Goal: Task Accomplishment & Management: Manage account settings

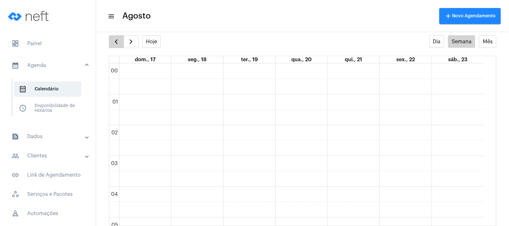
scroll to position [384, 0]
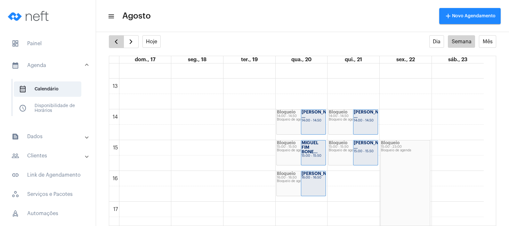
click at [118, 42] on span "button" at bounding box center [116, 42] width 8 height 8
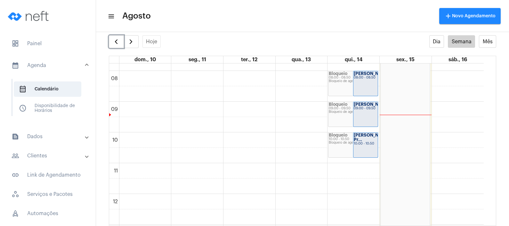
scroll to position [224, 0]
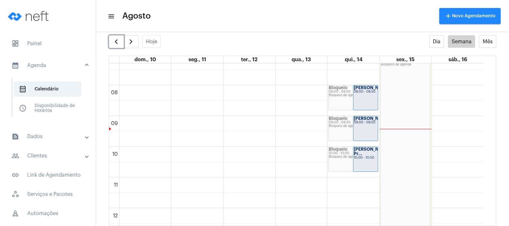
click at [363, 102] on div "[PERSON_NAME] 08:00 - 08:50" at bounding box center [365, 97] width 24 height 25
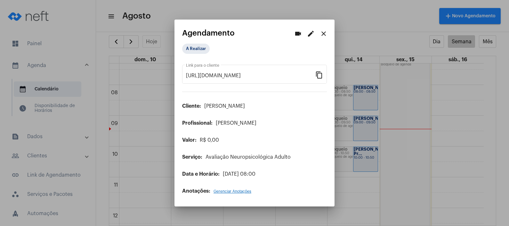
click at [197, 44] on div "A Realizar" at bounding box center [214, 48] width 67 height 13
click at [197, 49] on mat-chip "A Realizar" at bounding box center [196, 49] width 28 height 10
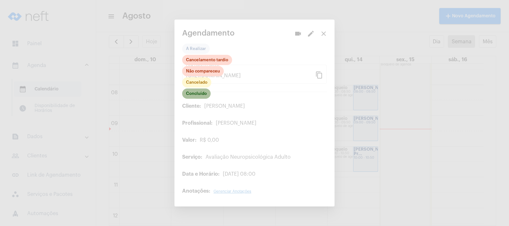
click at [194, 93] on mat-chip "Concluído" at bounding box center [196, 93] width 28 height 10
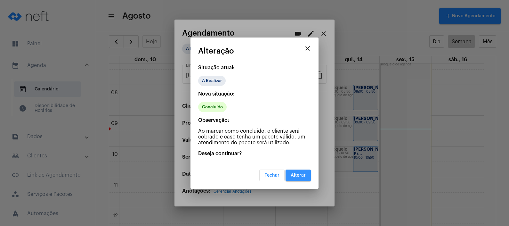
click at [302, 174] on span "Alterar" at bounding box center [298, 175] width 15 height 4
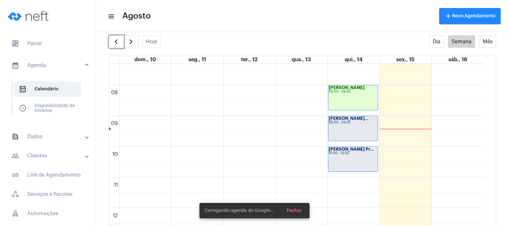
click at [349, 127] on div "[PERSON_NAME]... 09:00 - 09:50" at bounding box center [352, 128] width 49 height 25
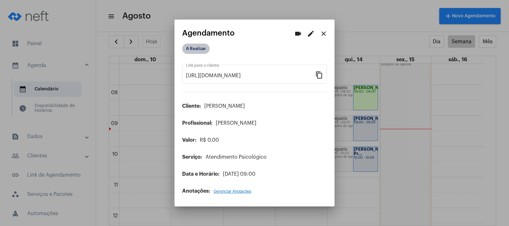
click at [190, 47] on mat-chip "A Realizar" at bounding box center [196, 49] width 28 height 10
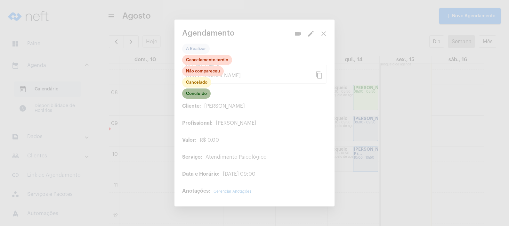
click at [197, 95] on mat-chip "Concluído" at bounding box center [196, 93] width 28 height 10
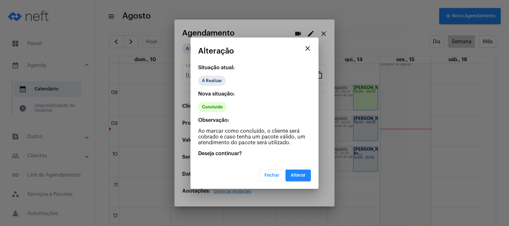
click at [294, 176] on span "Alterar" at bounding box center [298, 175] width 15 height 4
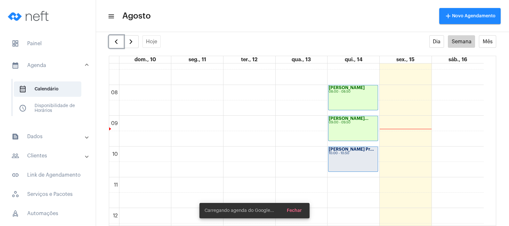
click at [351, 162] on div "[PERSON_NAME] Pr... 10:00 - 10:50" at bounding box center [352, 159] width 49 height 25
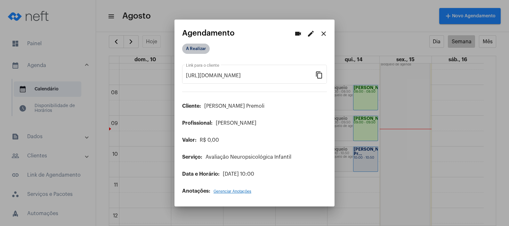
click at [191, 50] on mat-chip "A Realizar" at bounding box center [196, 49] width 28 height 10
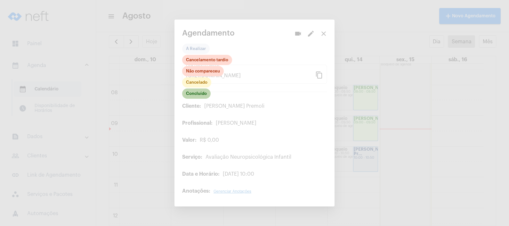
click at [202, 92] on mat-chip "Concluído" at bounding box center [196, 93] width 28 height 10
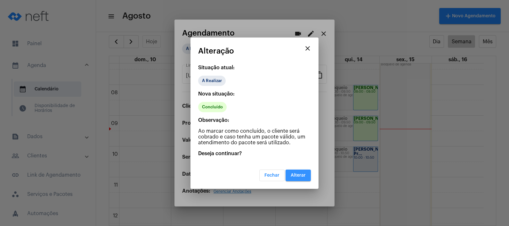
click at [298, 174] on span "Alterar" at bounding box center [298, 175] width 15 height 4
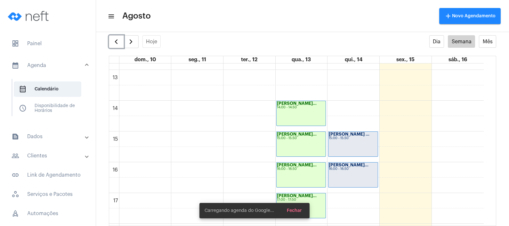
scroll to position [424, 0]
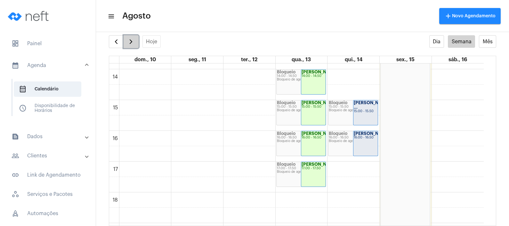
click at [132, 45] on span "button" at bounding box center [131, 42] width 8 height 8
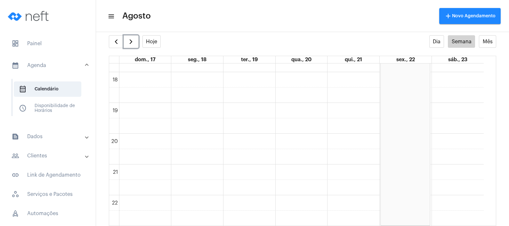
scroll to position [424, 0]
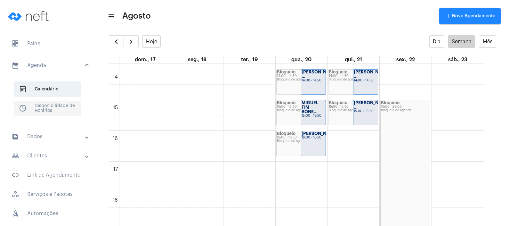
click at [69, 109] on span "schedule Disponibilidade de Horários" at bounding box center [48, 107] width 68 height 15
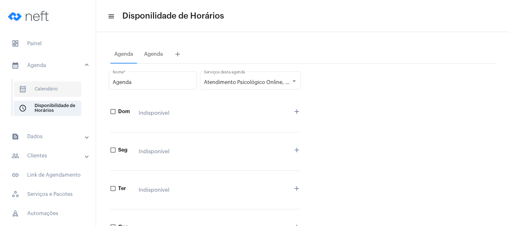
click at [48, 87] on span "calendar_month_outlined Calendário" at bounding box center [48, 88] width 68 height 15
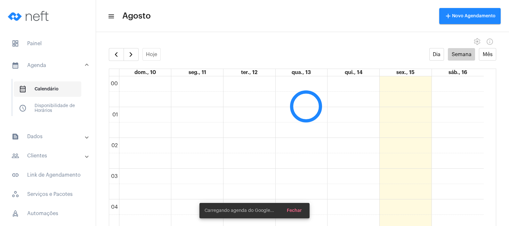
scroll to position [184, 0]
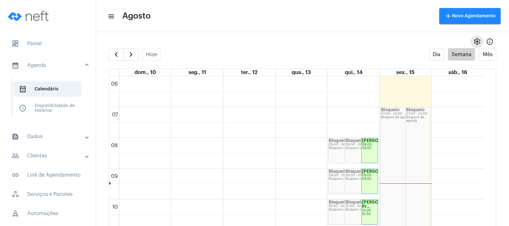
click at [473, 43] on span "settings" at bounding box center [477, 42] width 8 height 8
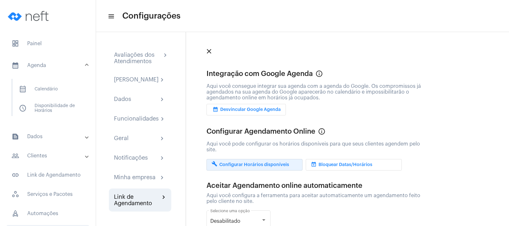
click at [288, 165] on button "build Configurar Horários disponíveis" at bounding box center [254, 165] width 96 height 12
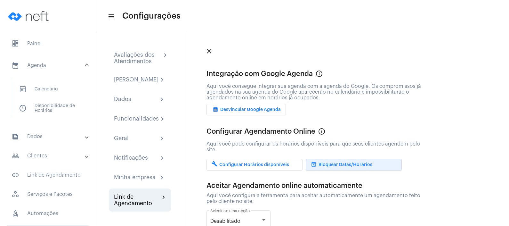
click at [332, 164] on span "event_busy Bloquear Datas/Horários" at bounding box center [341, 164] width 61 height 4
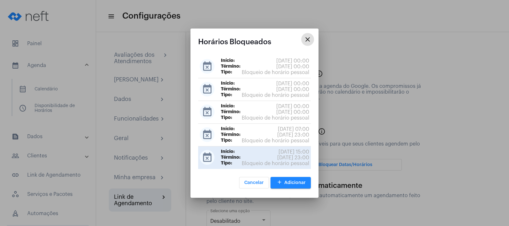
click at [289, 152] on span "[DATE] 15:00" at bounding box center [293, 152] width 31 height 6
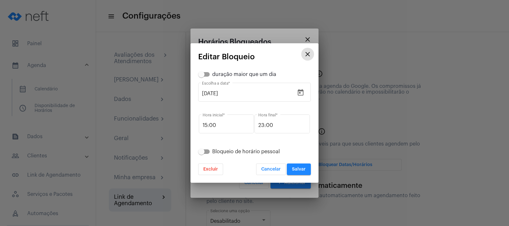
click at [214, 164] on button "Excluir" at bounding box center [210, 169] width 25 height 12
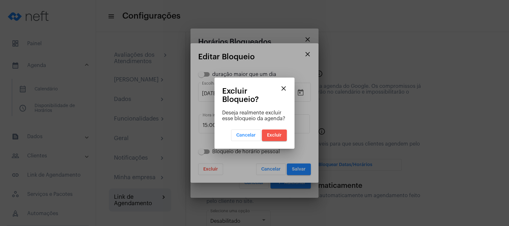
click at [276, 137] on span "Excluir" at bounding box center [274, 135] width 15 height 4
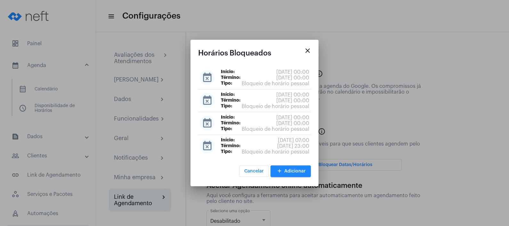
click at [307, 49] on mat-icon "close" at bounding box center [308, 51] width 8 height 8
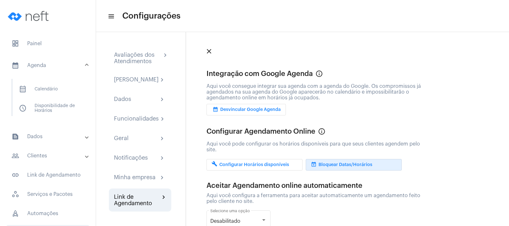
click at [46, 62] on mat-panel-title "calendar_month_outlined Agenda" at bounding box center [49, 65] width 74 height 8
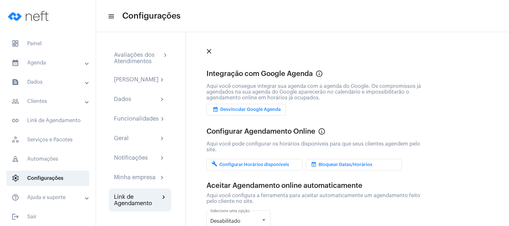
click at [48, 67] on mat-expansion-panel-header "calendar_month_outlined Agenda" at bounding box center [50, 62] width 92 height 15
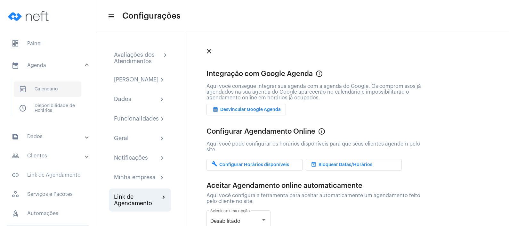
click at [45, 86] on span "calendar_month_outlined Calendário" at bounding box center [48, 88] width 68 height 15
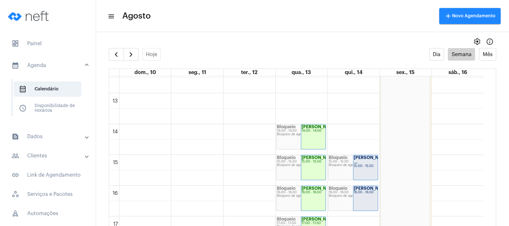
scroll to position [384, 0]
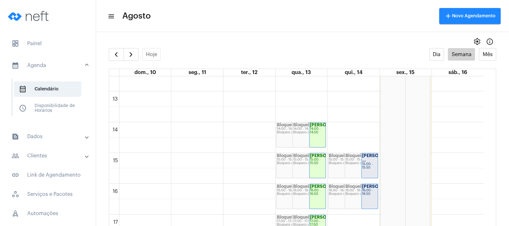
click at [368, 160] on strong "[PERSON_NAME] ..." at bounding box center [380, 157] width 36 height 9
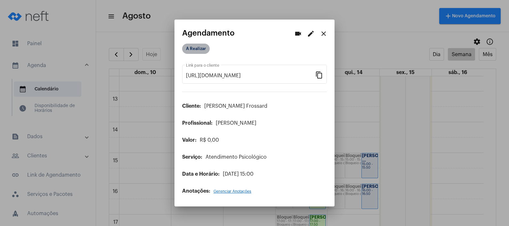
click at [200, 50] on mat-chip "A Realizar" at bounding box center [196, 49] width 28 height 10
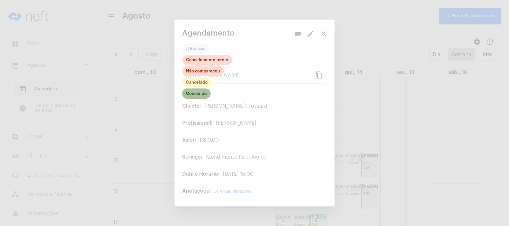
click at [193, 93] on mat-chip "Concluído" at bounding box center [196, 93] width 28 height 10
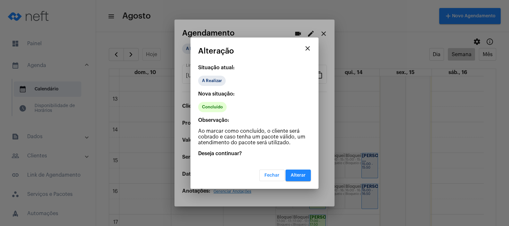
click at [304, 173] on span "Alterar" at bounding box center [298, 175] width 15 height 4
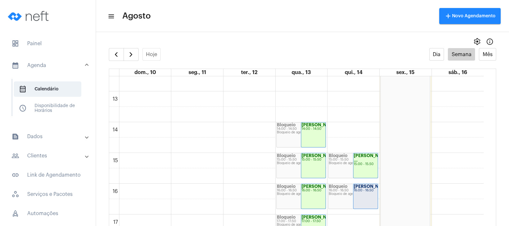
click at [361, 188] on strong "[PERSON_NAME]..." at bounding box center [374, 186] width 40 height 4
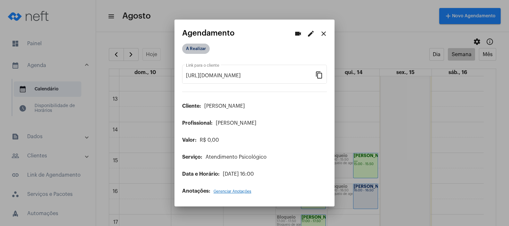
click at [201, 48] on mat-chip "A Realizar" at bounding box center [196, 49] width 28 height 10
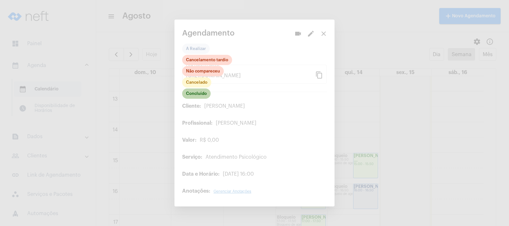
click at [200, 94] on mat-chip "Concluído" at bounding box center [196, 93] width 28 height 10
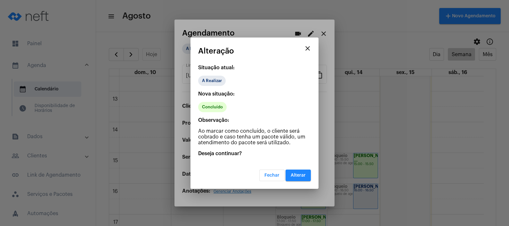
click at [298, 169] on button "Alterar" at bounding box center [297, 175] width 25 height 12
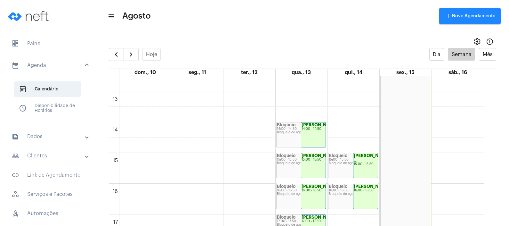
click at [53, 149] on mat-expansion-panel-header "people_outline Clientes" at bounding box center [50, 155] width 92 height 15
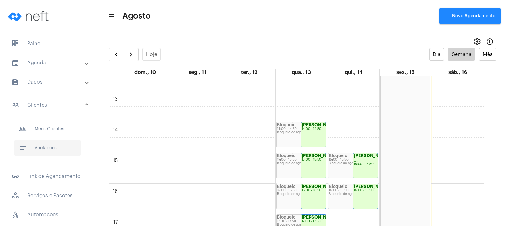
click at [52, 148] on span "notes Anotações" at bounding box center [48, 147] width 68 height 15
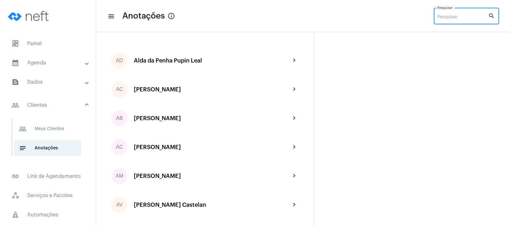
click at [466, 18] on input "Pesquisar" at bounding box center [462, 17] width 51 height 5
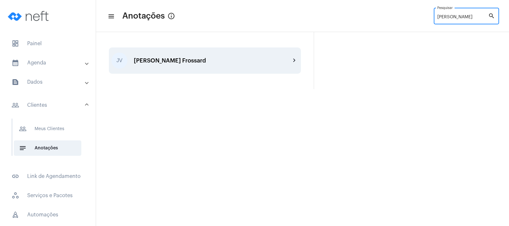
type input "[PERSON_NAME]"
click at [205, 63] on div "[PERSON_NAME] Frossard" at bounding box center [212, 60] width 157 height 6
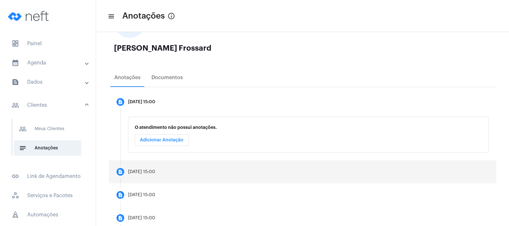
scroll to position [80, 0]
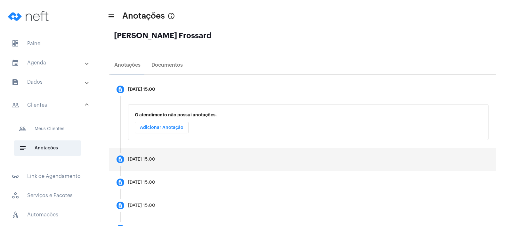
click at [186, 158] on mat-step-header "description [DATE] 15:00" at bounding box center [302, 159] width 387 height 23
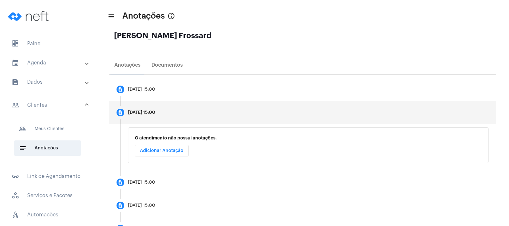
click at [180, 154] on button "Adicionar Anotação" at bounding box center [162, 151] width 54 height 12
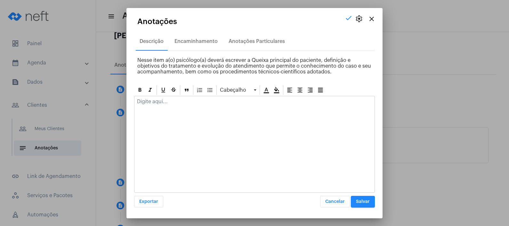
click at [171, 108] on div at bounding box center [254, 103] width 240 height 14
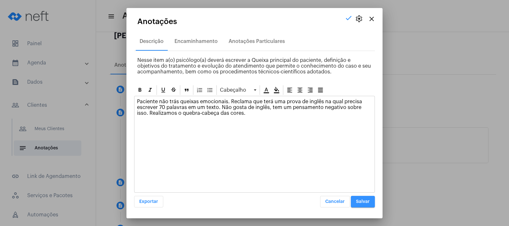
click at [365, 201] on span "Salvar" at bounding box center [363, 201] width 14 height 4
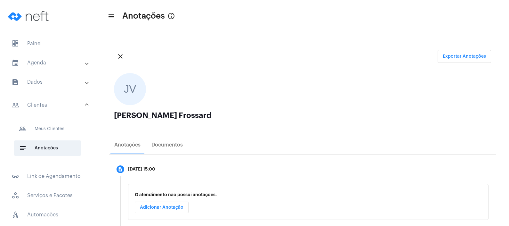
click at [74, 59] on mat-panel-title "calendar_month_outlined Agenda" at bounding box center [49, 63] width 74 height 8
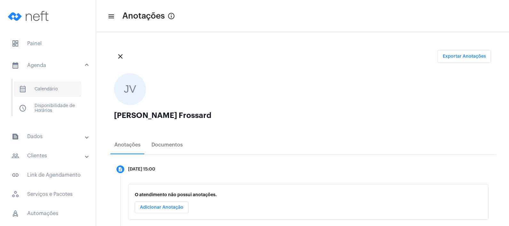
click at [65, 89] on span "calendar_month_outlined Calendário" at bounding box center [48, 88] width 68 height 15
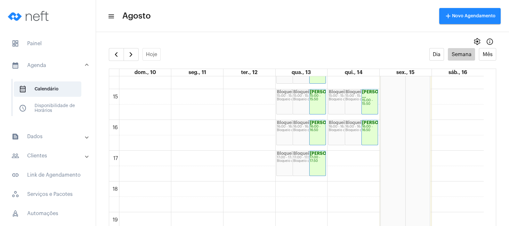
scroll to position [449, 0]
click at [128, 51] on span "button" at bounding box center [131, 55] width 8 height 8
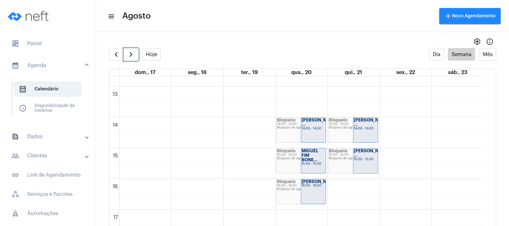
scroll to position [399, 0]
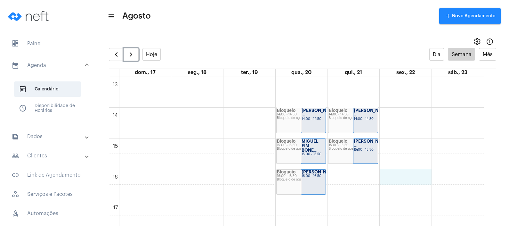
click at [419, 176] on div "00 01 02 03 04 05 06 07 08 09 10 11 12 13 14 15 16 17 18 19 20 21 22 23 Bloquei…" at bounding box center [296, 45] width 374 height 737
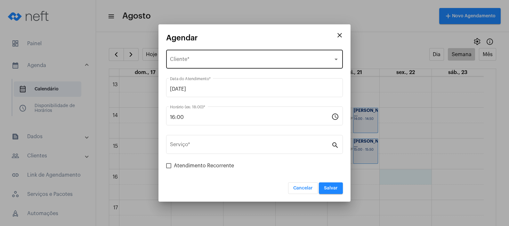
click at [251, 54] on div "Selecione o Cliente Cliente *" at bounding box center [254, 58] width 169 height 20
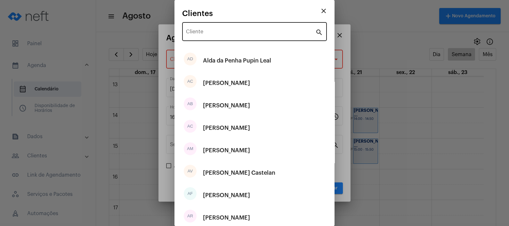
click at [260, 29] on div "Cliente" at bounding box center [250, 31] width 129 height 20
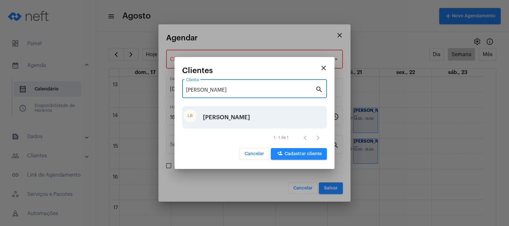
type input "[PERSON_NAME]"
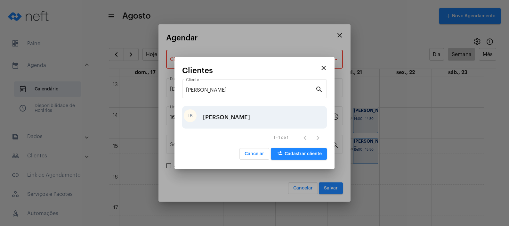
click at [232, 120] on div "[PERSON_NAME]" at bounding box center [226, 117] width 47 height 19
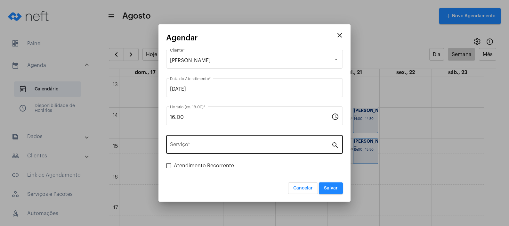
click at [229, 153] on div "Serviço *" at bounding box center [250, 143] width 161 height 20
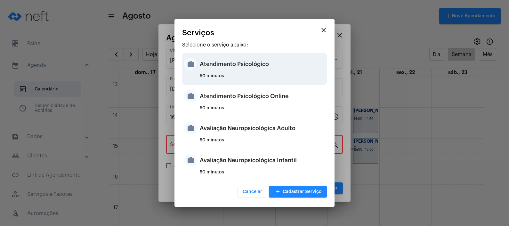
click at [257, 64] on div "Atendimento Psicológico" at bounding box center [262, 63] width 125 height 19
type input "Atendimento Psicológico"
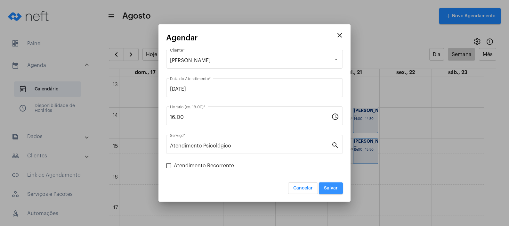
click at [334, 190] on span "Salvar" at bounding box center [331, 188] width 14 height 4
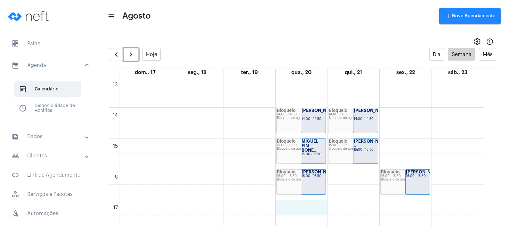
click at [308, 208] on div "00 01 02 03 04 05 06 07 08 09 10 11 12 13 14 15 16 17 18 19 20 21 22 23 Bloquei…" at bounding box center [296, 45] width 374 height 737
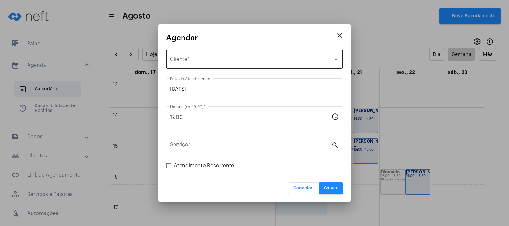
click at [237, 55] on div "Selecione o Cliente Cliente *" at bounding box center [254, 58] width 169 height 20
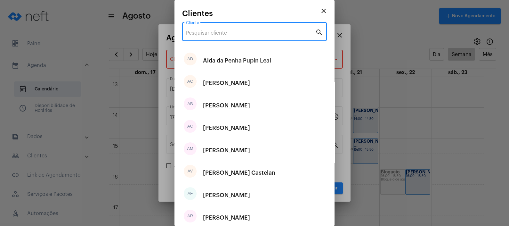
click at [229, 36] on input "Cliente" at bounding box center [250, 33] width 129 height 6
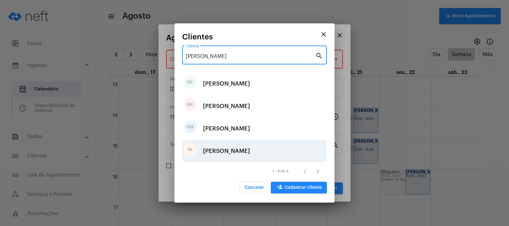
type input "[PERSON_NAME]"
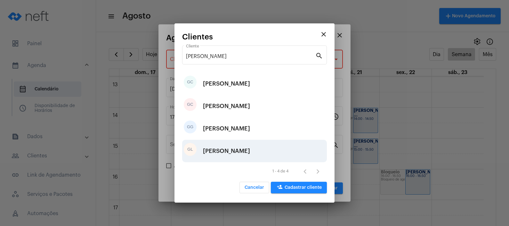
click at [223, 154] on div "[PERSON_NAME]" at bounding box center [226, 150] width 47 height 19
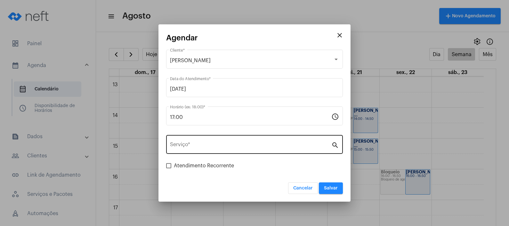
click at [236, 149] on div "Serviço *" at bounding box center [250, 143] width 161 height 20
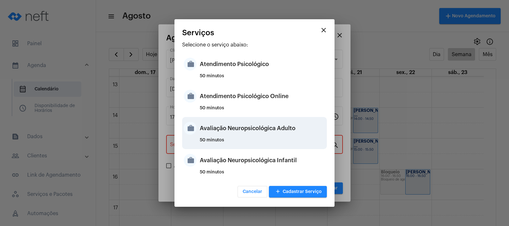
click at [248, 134] on div "Avaliação Neuropsicológica Adulto" at bounding box center [262, 127] width 125 height 19
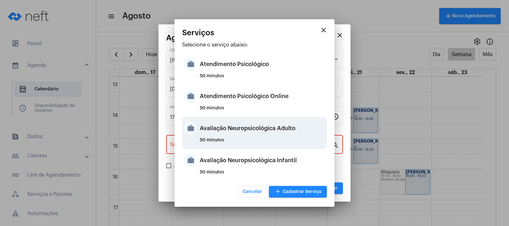
type input "Avaliação Neuropsicológica Adulto"
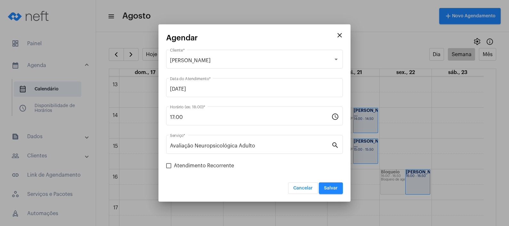
click at [269, 176] on div "Cancelar Salvar" at bounding box center [254, 184] width 177 height 20
click at [338, 190] on span "Salvar" at bounding box center [331, 188] width 14 height 4
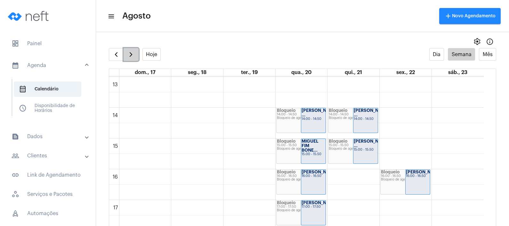
click at [131, 53] on span "button" at bounding box center [131, 55] width 8 height 8
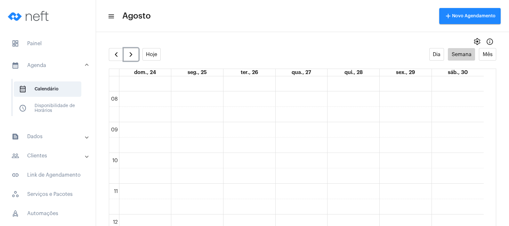
scroll to position [246, 0]
click at [114, 51] on span "button" at bounding box center [116, 55] width 8 height 8
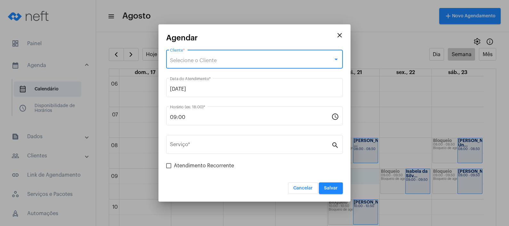
click at [232, 61] on div "Selecione o Cliente" at bounding box center [251, 61] width 163 height 6
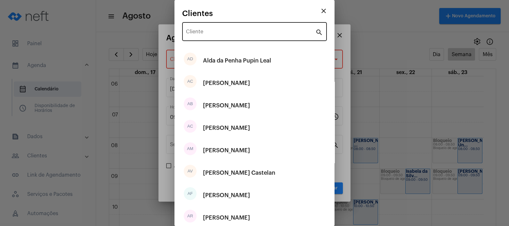
click at [242, 38] on div "Cliente" at bounding box center [250, 31] width 129 height 20
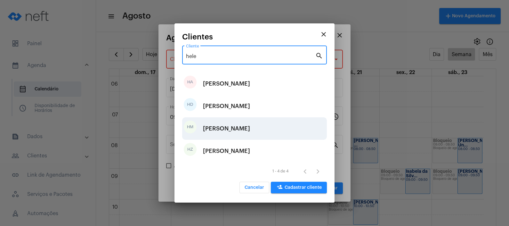
type input "hele"
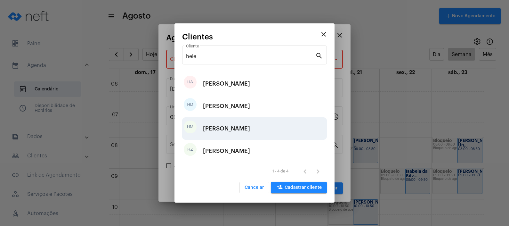
click at [245, 128] on div "[PERSON_NAME]" at bounding box center [226, 128] width 47 height 19
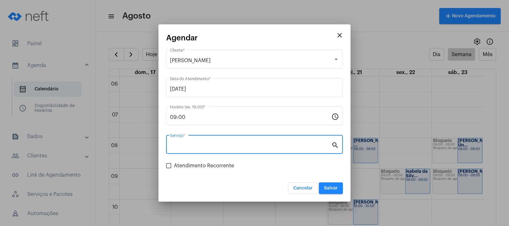
click at [241, 148] on input "Serviço *" at bounding box center [250, 146] width 161 height 6
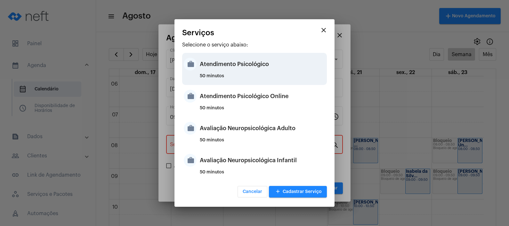
click at [282, 69] on div "Atendimento Psicológico" at bounding box center [262, 63] width 125 height 19
type input "Atendimento Psicológico"
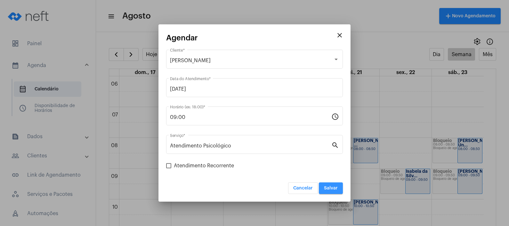
click at [331, 189] on span "Salvar" at bounding box center [331, 188] width 14 height 4
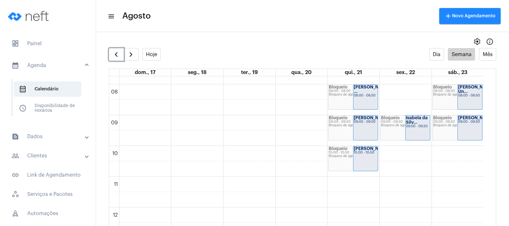
scroll to position [229, 0]
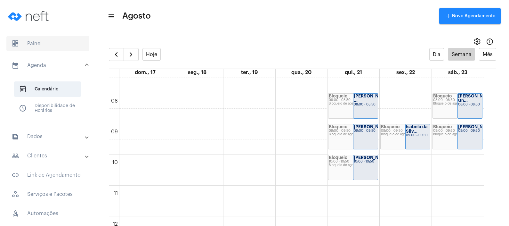
click at [54, 45] on span "dashboard Painel" at bounding box center [47, 43] width 83 height 15
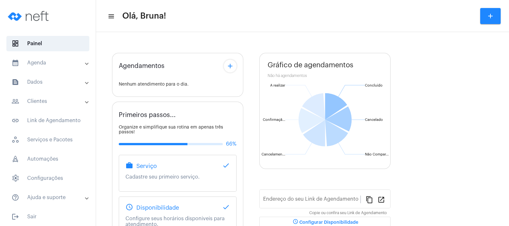
type input "[URL][DOMAIN_NAME]"
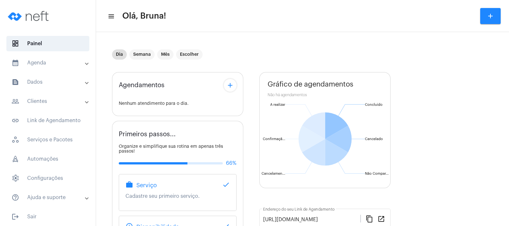
click at [46, 96] on mat-expansion-panel-header "people_outline Clientes" at bounding box center [50, 100] width 92 height 15
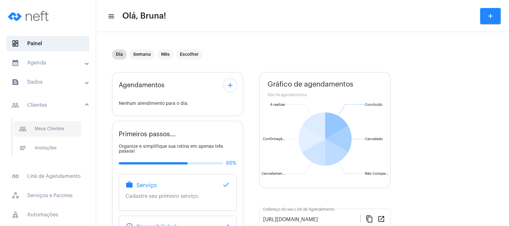
click at [51, 126] on span "people_outline Meus Clientes" at bounding box center [48, 128] width 68 height 15
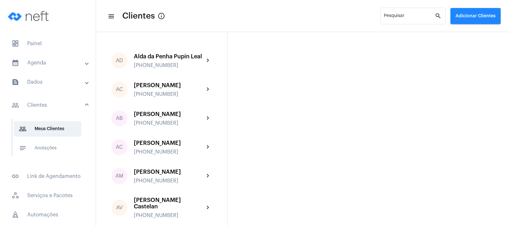
click at [458, 16] on span "Adicionar Clientes" at bounding box center [475, 16] width 40 height 4
click at [464, 33] on span "add Novo Cliente" at bounding box center [474, 34] width 37 height 12
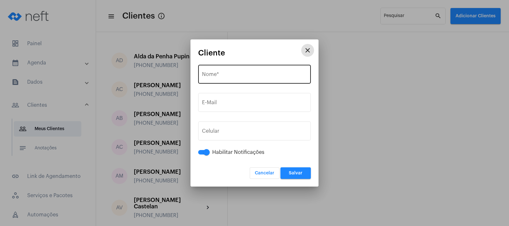
click at [232, 72] on div "Nome *" at bounding box center [254, 73] width 105 height 20
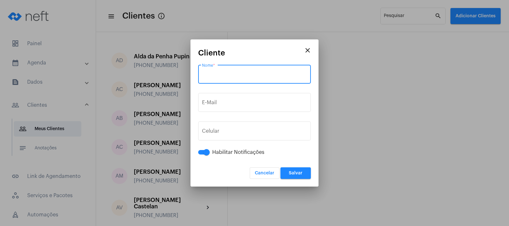
paste input "[PERSON_NAME]"
type input "[PERSON_NAME]"
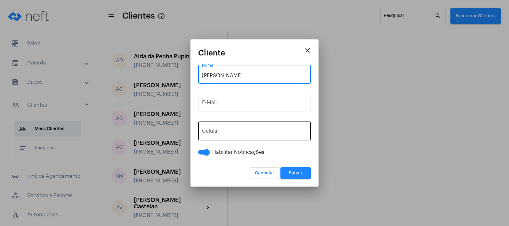
click at [222, 130] on span "+55" at bounding box center [221, 132] width 8 height 5
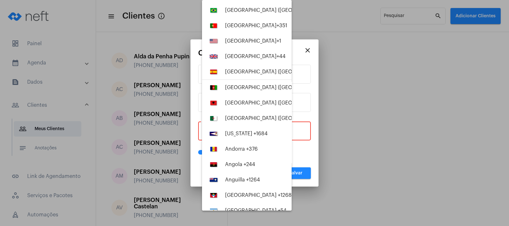
click at [296, 130] on div at bounding box center [254, 113] width 509 height 226
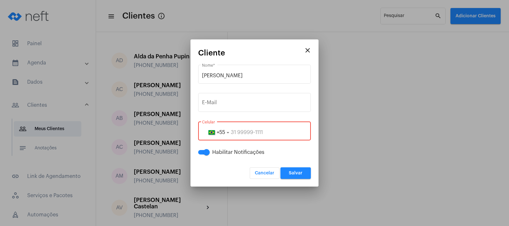
paste input "28998828473"
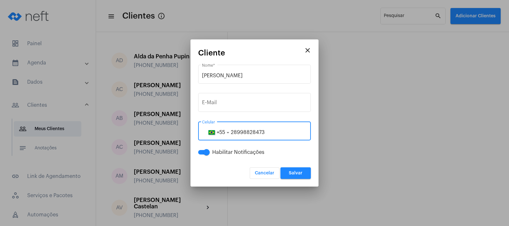
type input "28998828473"
click at [297, 172] on span "Salvar" at bounding box center [296, 173] width 14 height 4
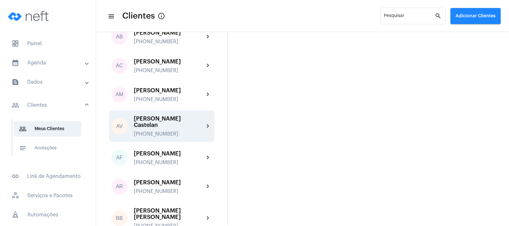
scroll to position [120, 0]
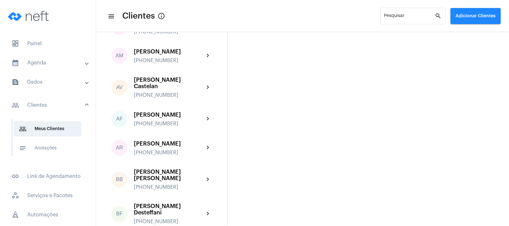
click at [61, 54] on mat-list "dashboard Painel calendar_month_outlined Agenda calendar_month_outlined Calendá…" at bounding box center [48, 156] width 96 height 246
click at [67, 68] on mat-expansion-panel-header "calendar_month_outlined Agenda" at bounding box center [50, 62] width 92 height 15
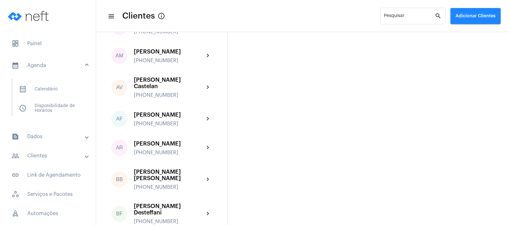
click at [68, 80] on mat-list "calendar_month_outlined Calendário schedule Disponibilidade de Horários" at bounding box center [52, 97] width 80 height 37
click at [69, 84] on span "calendar_month_outlined Calendário" at bounding box center [48, 88] width 68 height 15
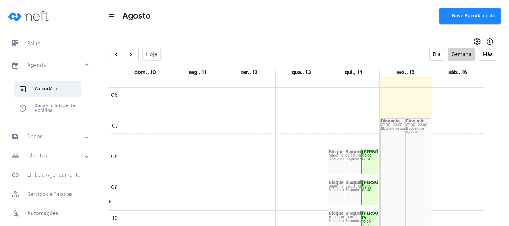
scroll to position [144, 0]
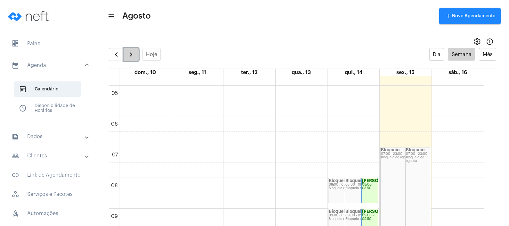
click at [132, 54] on span "button" at bounding box center [131, 55] width 8 height 8
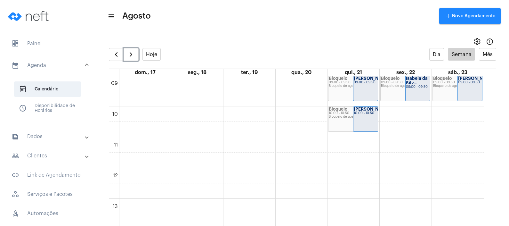
scroll to position [264, 0]
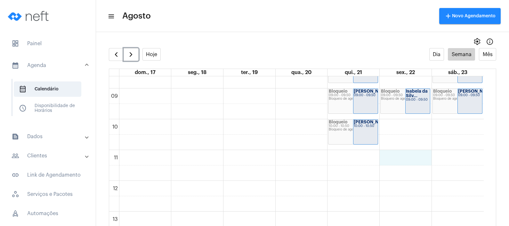
click at [409, 150] on div "00 01 02 03 04 05 06 07 08 09 10 11 12 13 14 15 16 17 18 19 20 21 22 23 Bloquei…" at bounding box center [296, 180] width 374 height 737
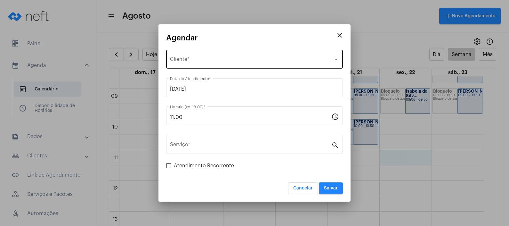
click at [253, 55] on div "Selecione o Cliente Cliente *" at bounding box center [254, 58] width 169 height 20
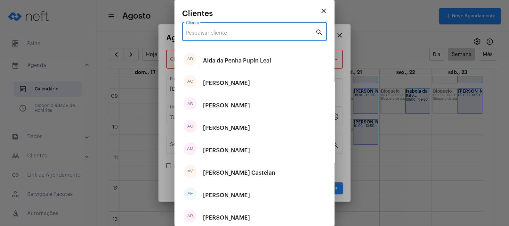
click at [235, 34] on input "Cliente" at bounding box center [250, 33] width 129 height 6
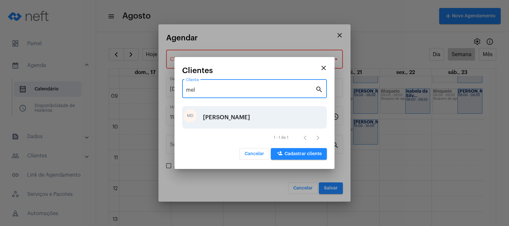
type input "mel"
click at [246, 119] on div "[PERSON_NAME]" at bounding box center [226, 117] width 47 height 19
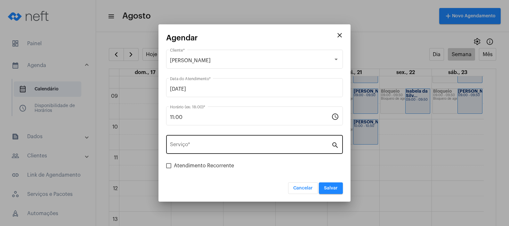
click at [228, 139] on div "Serviço *" at bounding box center [250, 143] width 161 height 20
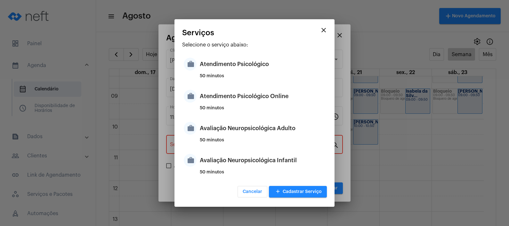
drag, startPoint x: 250, startPoint y: 167, endPoint x: 256, endPoint y: 168, distance: 6.5
click at [251, 167] on div "Avaliação Neuropsicológica Infantil" at bounding box center [262, 159] width 125 height 19
type input "Avaliação Neuropsicológica Infantil"
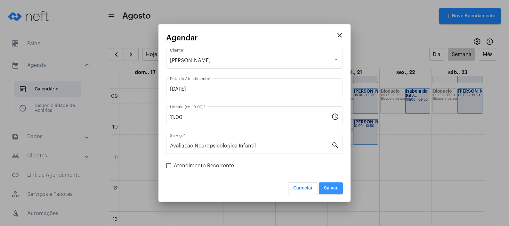
click at [337, 189] on span "Salvar" at bounding box center [331, 188] width 14 height 4
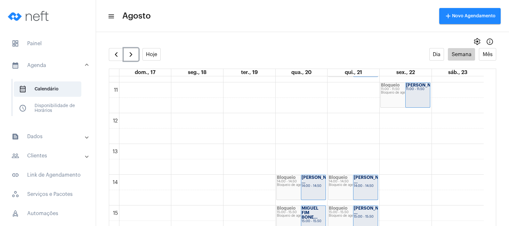
scroll to position [344, 0]
